Goal: Task Accomplishment & Management: Complete application form

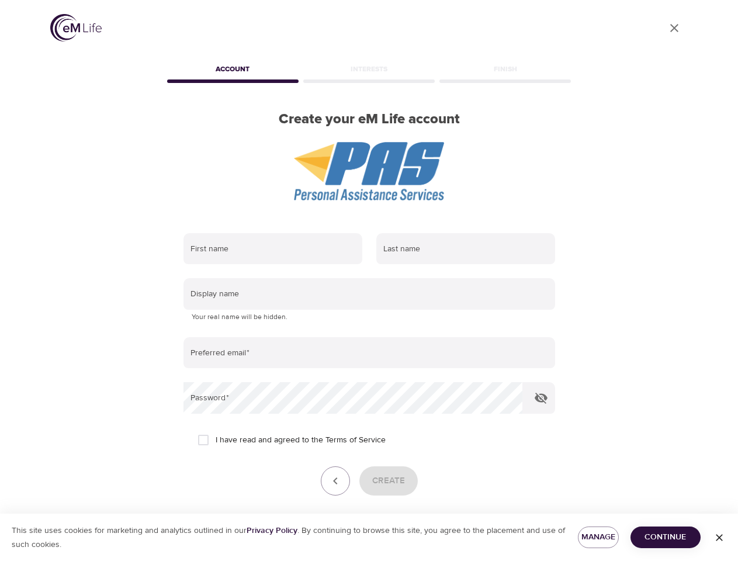
click at [273, 249] on input "text" at bounding box center [272, 249] width 179 height 32
click at [466, 249] on input "text" at bounding box center [465, 249] width 179 height 32
click at [369, 294] on input "text" at bounding box center [369, 294] width 372 height 32
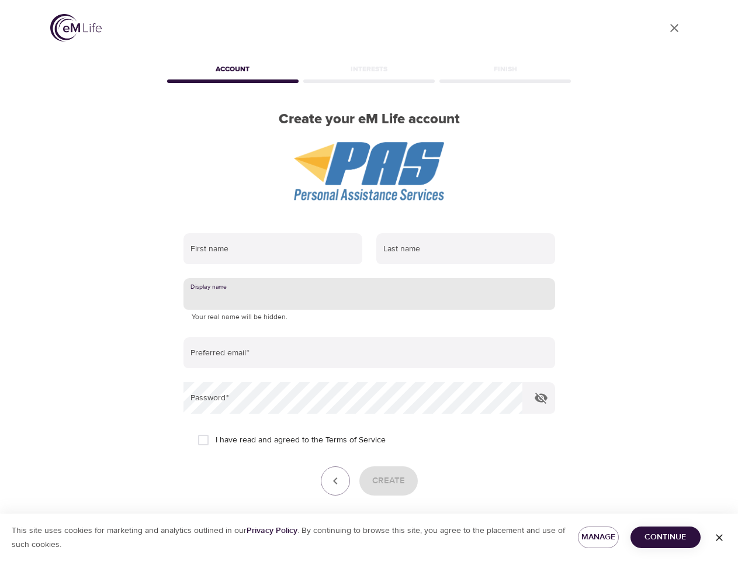
click at [369, 353] on input "email" at bounding box center [369, 353] width 372 height 32
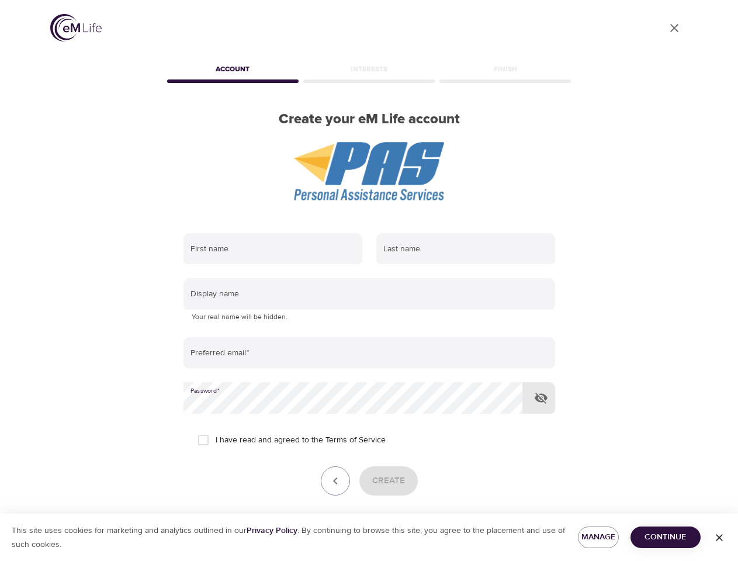
click at [541, 398] on icon "button" at bounding box center [541, 398] width 14 height 14
click at [335, 481] on icon "button" at bounding box center [335, 481] width 14 height 14
click at [388, 481] on div "Create" at bounding box center [369, 480] width 372 height 29
click at [598, 537] on span "Manage" at bounding box center [598, 537] width 22 height 15
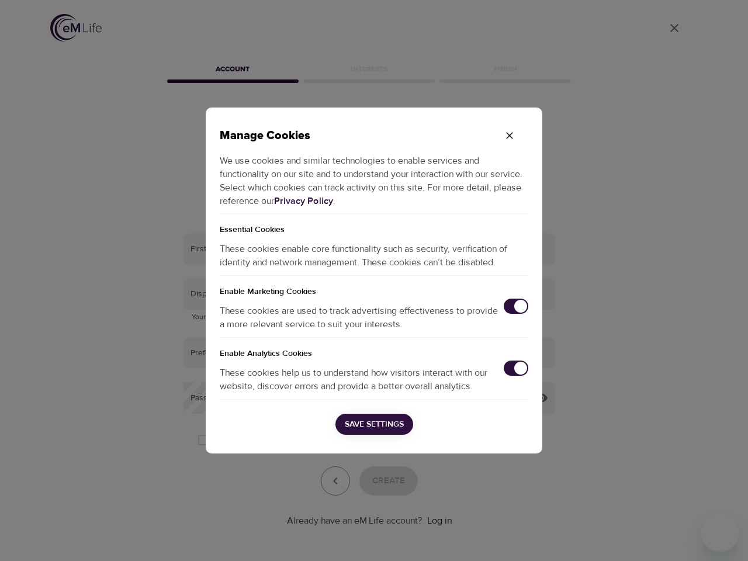
click at [666, 537] on div "Manage Cookies We use cookies and similar technologies to enable services and f…" at bounding box center [374, 280] width 748 height 561
